Goal: Task Accomplishment & Management: Manage account settings

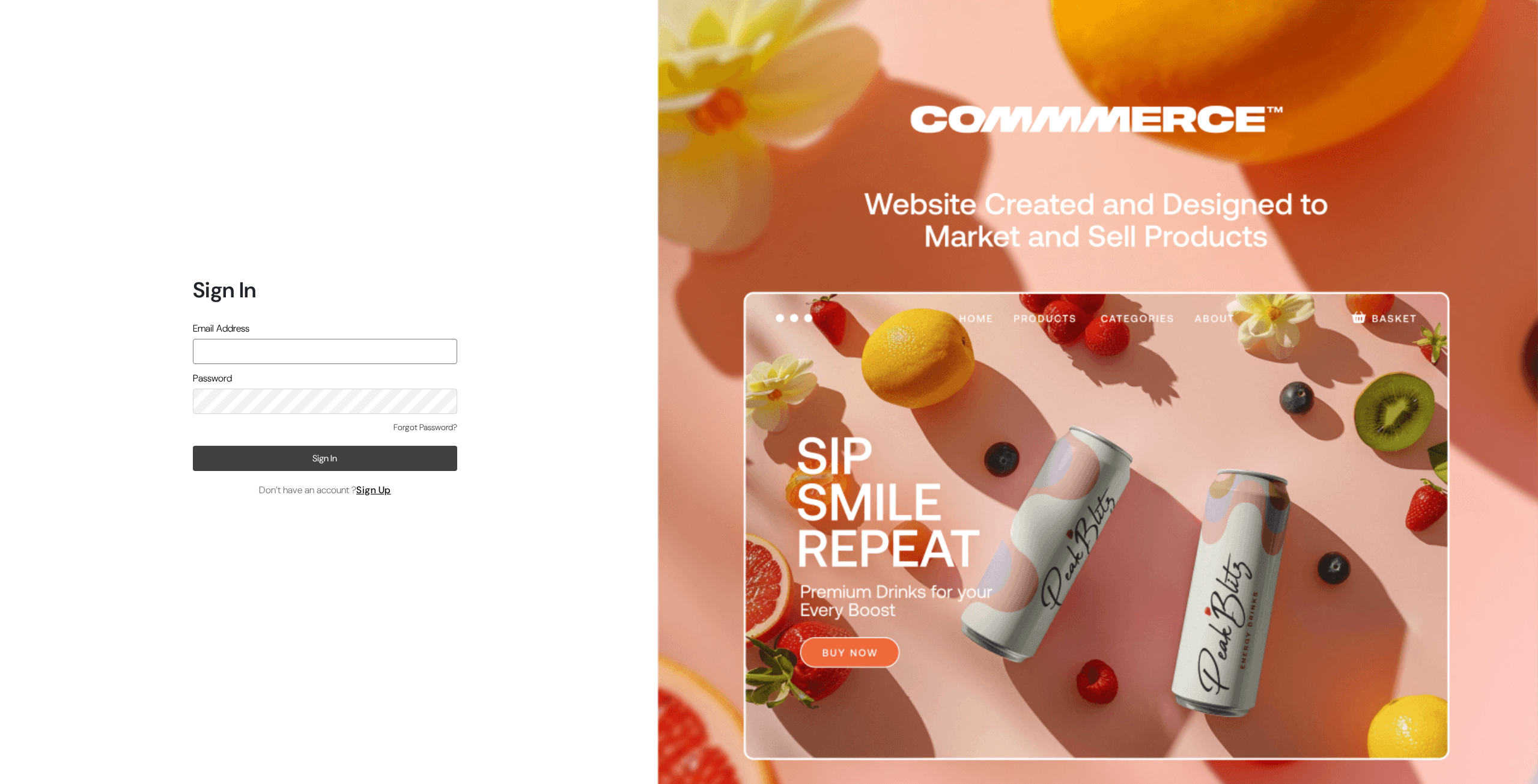
type input "[EMAIL_ADDRESS][DOMAIN_NAME]"
click at [296, 464] on button "Sign In" at bounding box center [325, 458] width 264 height 26
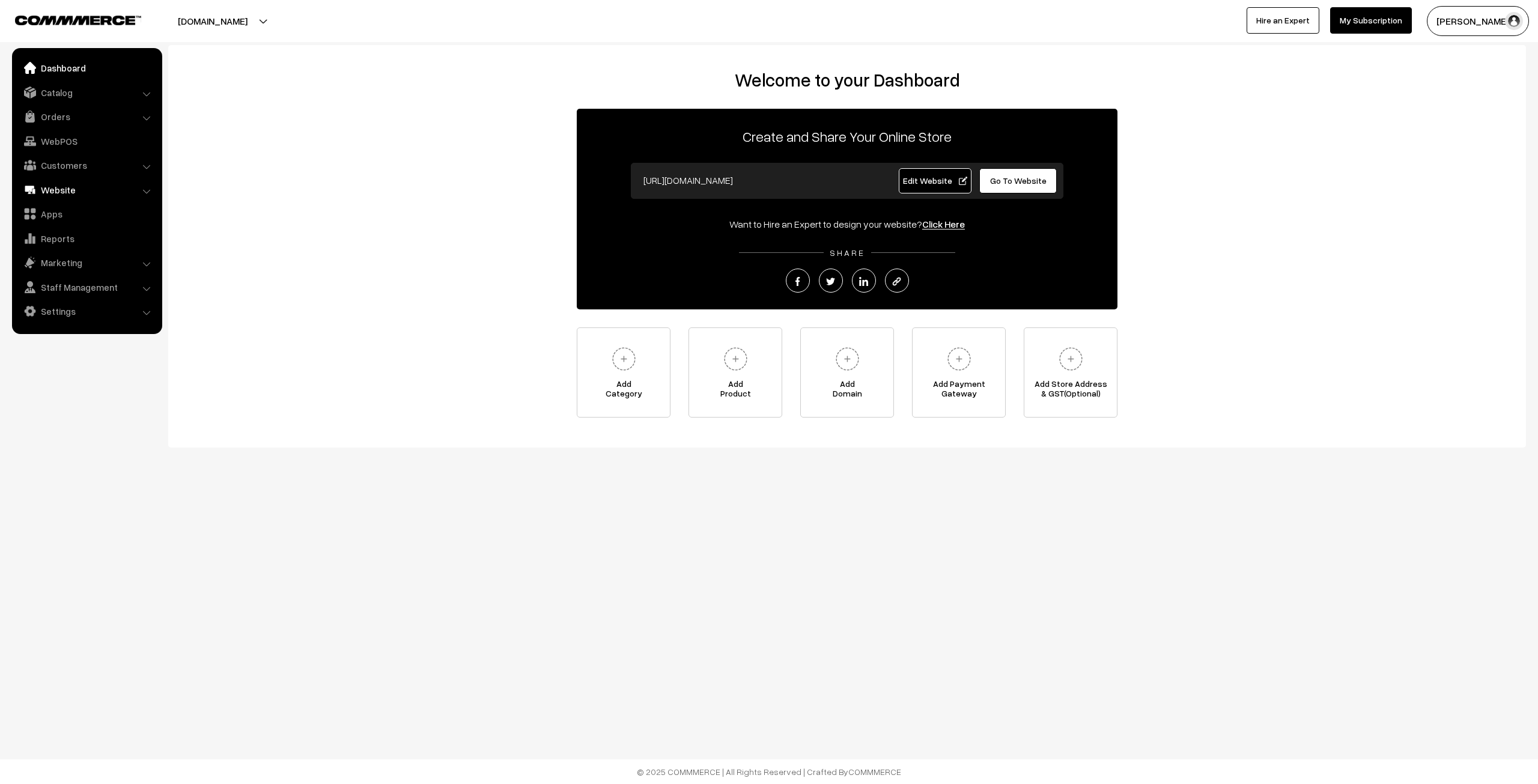
click at [150, 188] on link "Website" at bounding box center [87, 190] width 143 height 22
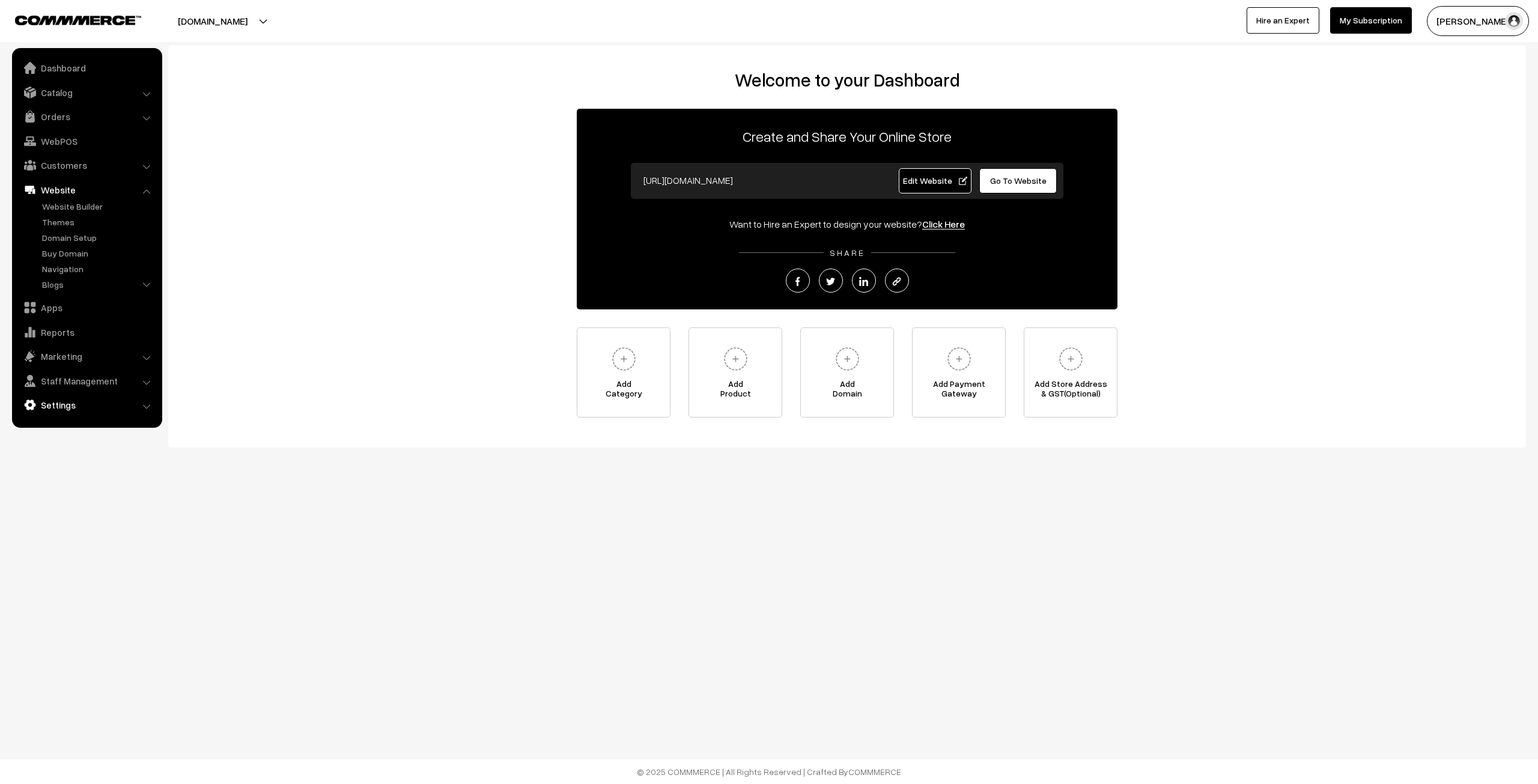
click at [148, 411] on link "Settings" at bounding box center [87, 405] width 143 height 22
click at [62, 389] on link "Store Details" at bounding box center [98, 391] width 119 height 13
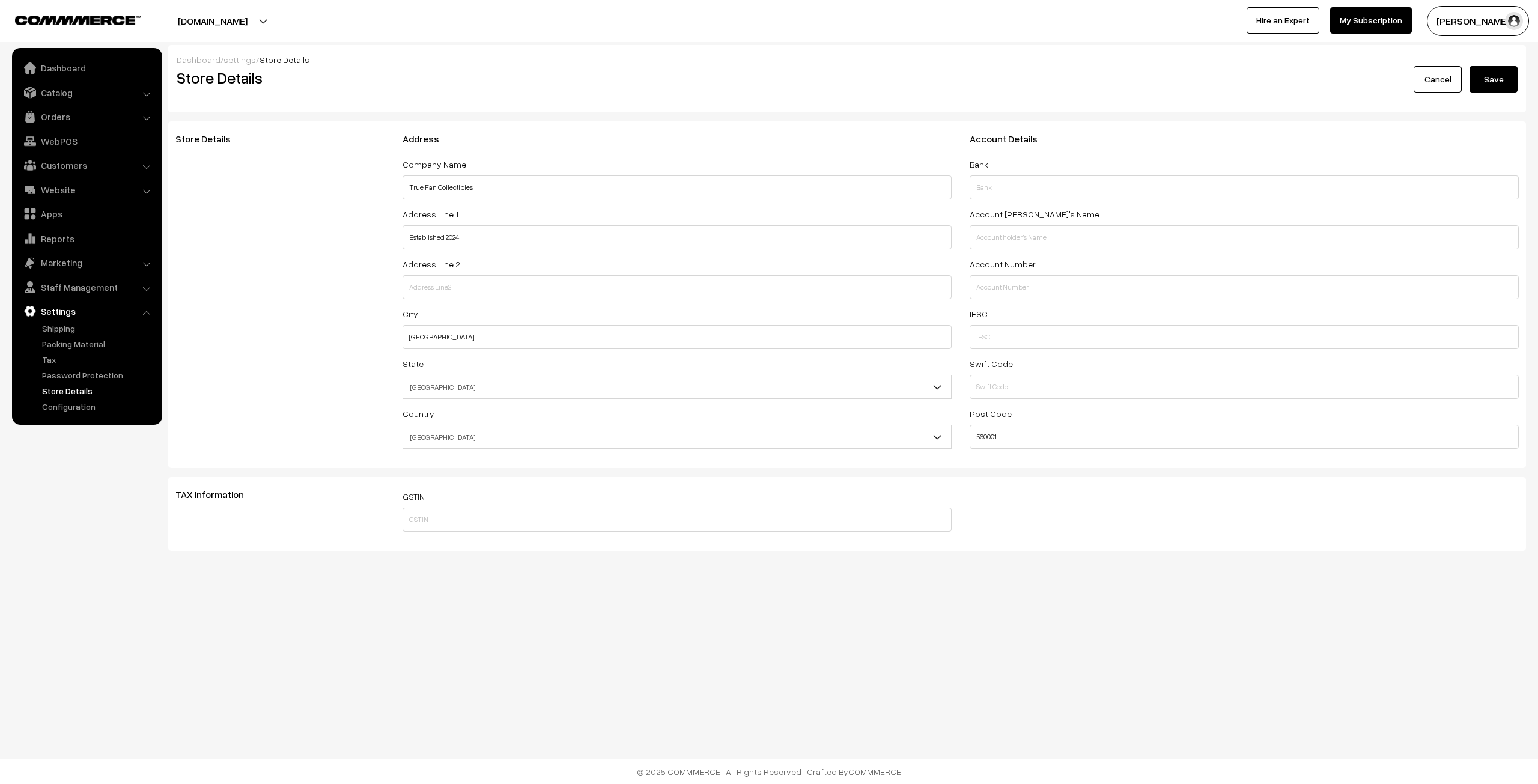
select select "99"
click at [147, 189] on li "Website Website Builder Authors" at bounding box center [87, 190] width 144 height 22
click at [133, 190] on link "Website" at bounding box center [87, 190] width 143 height 22
click at [87, 209] on link "Website Builder" at bounding box center [98, 206] width 119 height 13
